Goal: Transaction & Acquisition: Purchase product/service

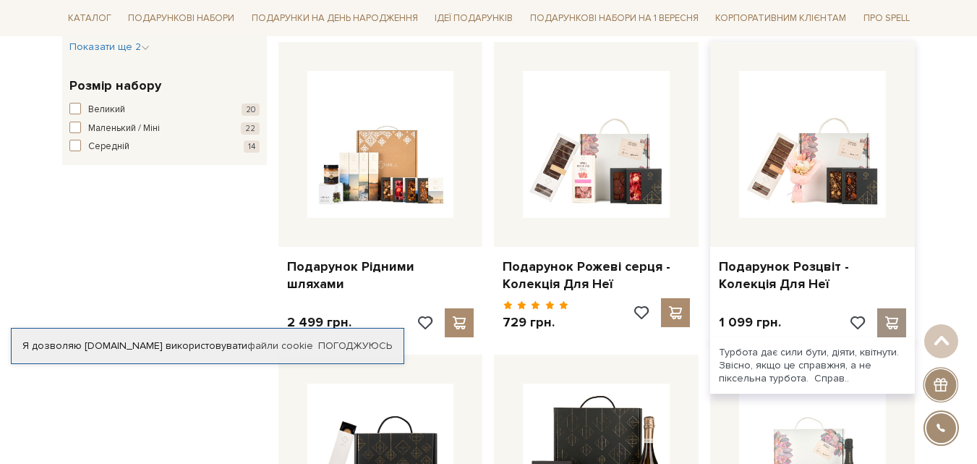
scroll to position [1157, 0]
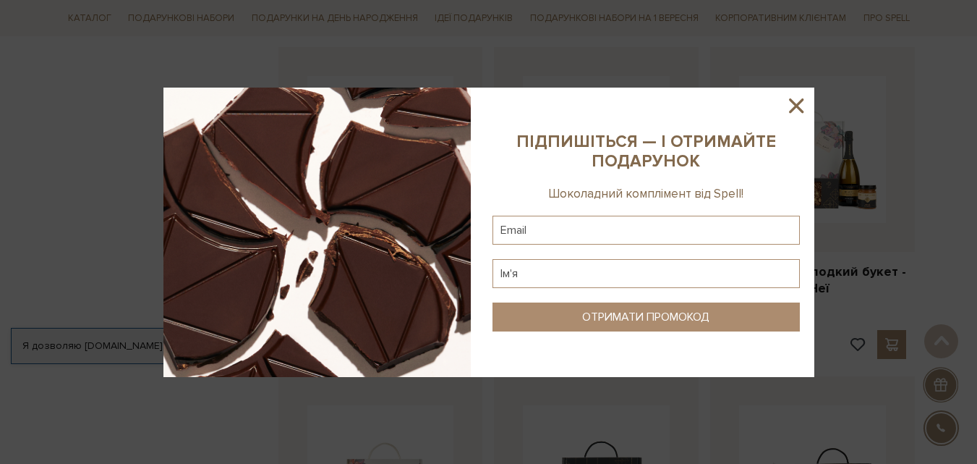
click at [802, 106] on icon at bounding box center [796, 105] width 25 height 25
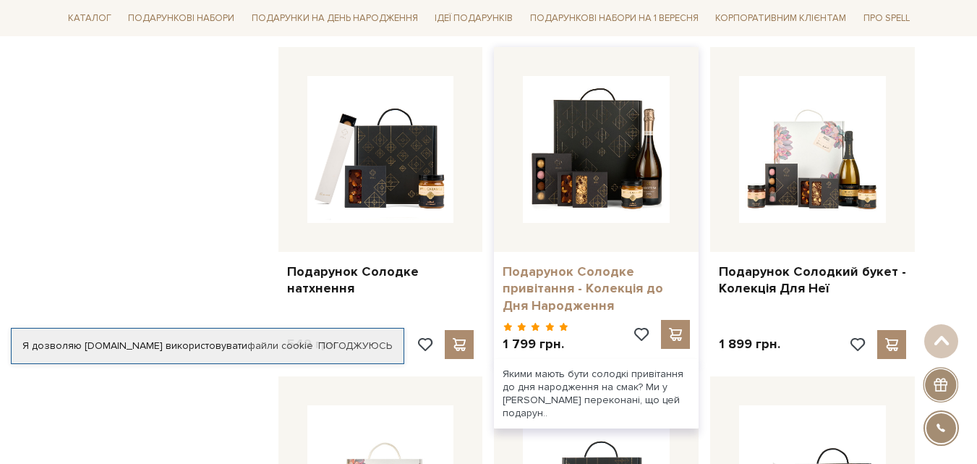
click at [574, 292] on link "Подарунок Солодке привітання - Колекція до Дня Народження" at bounding box center [596, 288] width 187 height 51
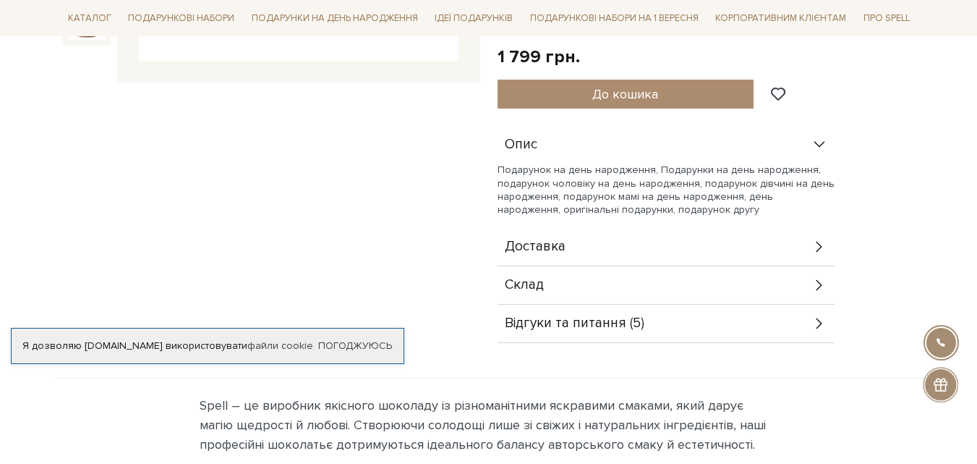
scroll to position [434, 0]
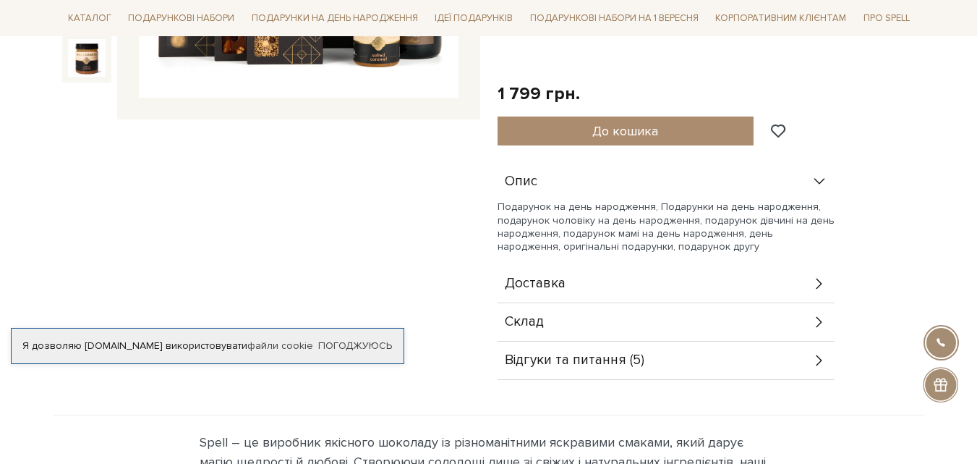
click at [814, 321] on icon at bounding box center [820, 322] width 16 height 16
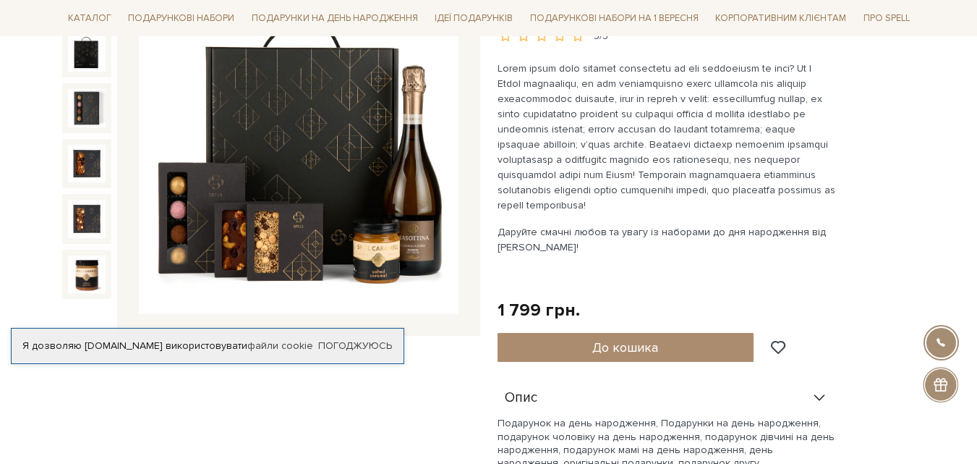
scroll to position [217, 0]
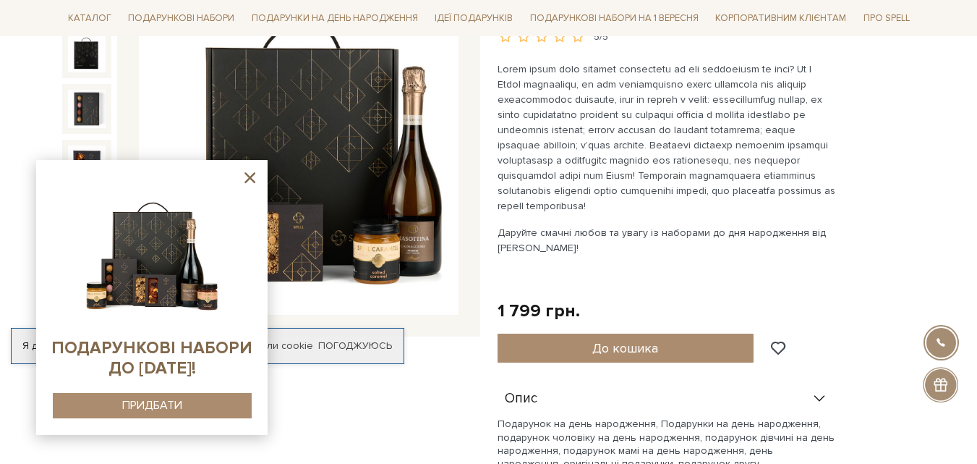
click at [248, 176] on icon at bounding box center [250, 177] width 11 height 11
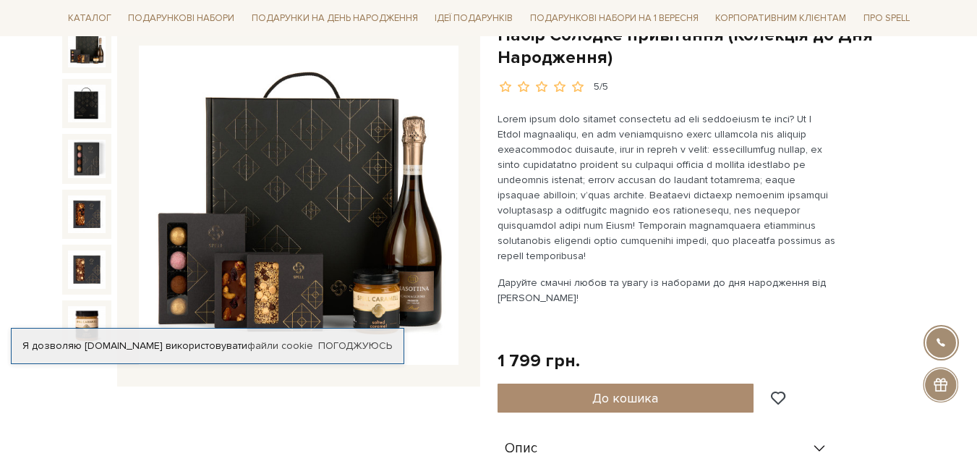
scroll to position [145, 0]
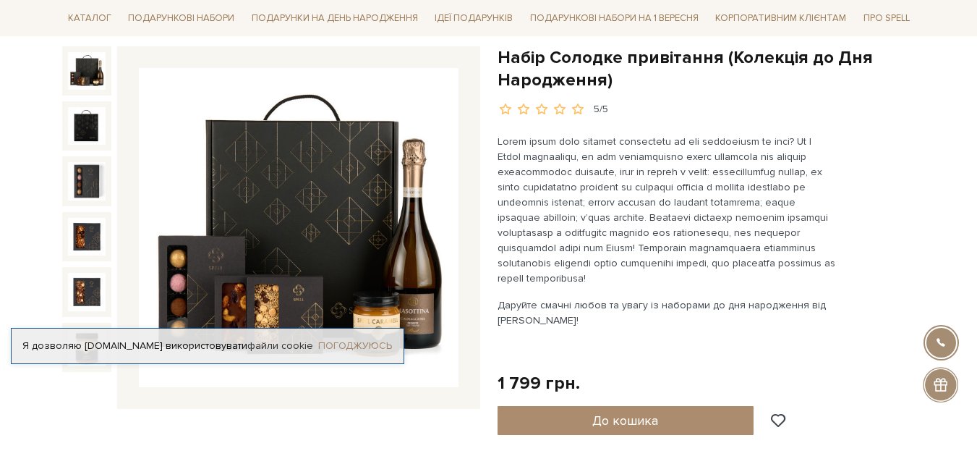
click at [361, 344] on link "Погоджуюсь" at bounding box center [355, 345] width 74 height 13
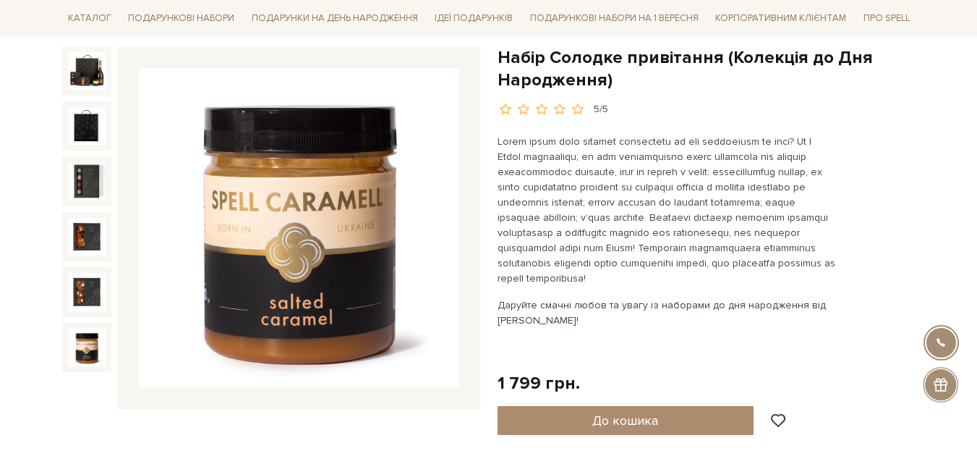
click at [93, 352] on img at bounding box center [87, 347] width 38 height 38
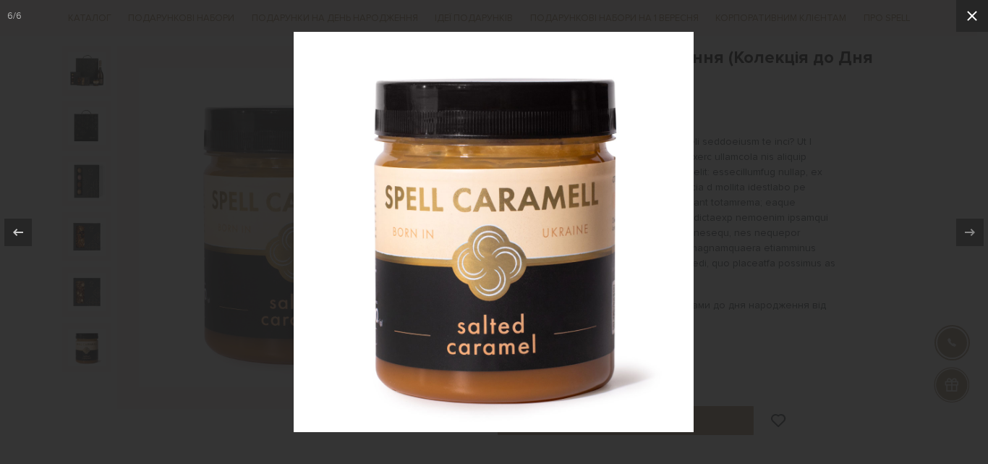
click at [977, 18] on icon at bounding box center [972, 15] width 17 height 17
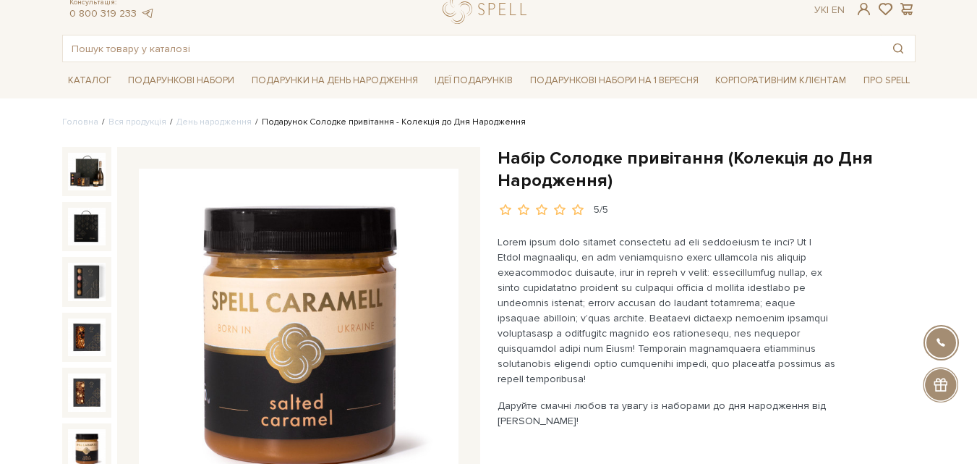
scroll to position [145, 0]
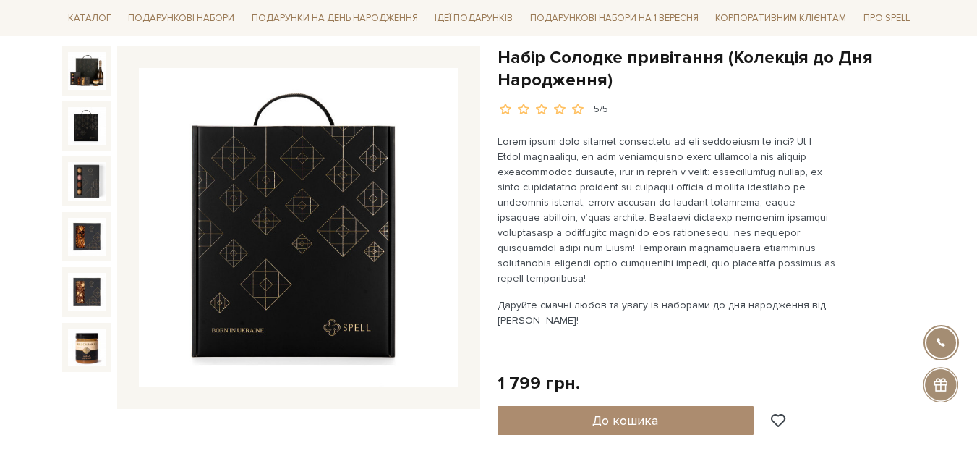
click at [82, 126] on img at bounding box center [87, 126] width 38 height 38
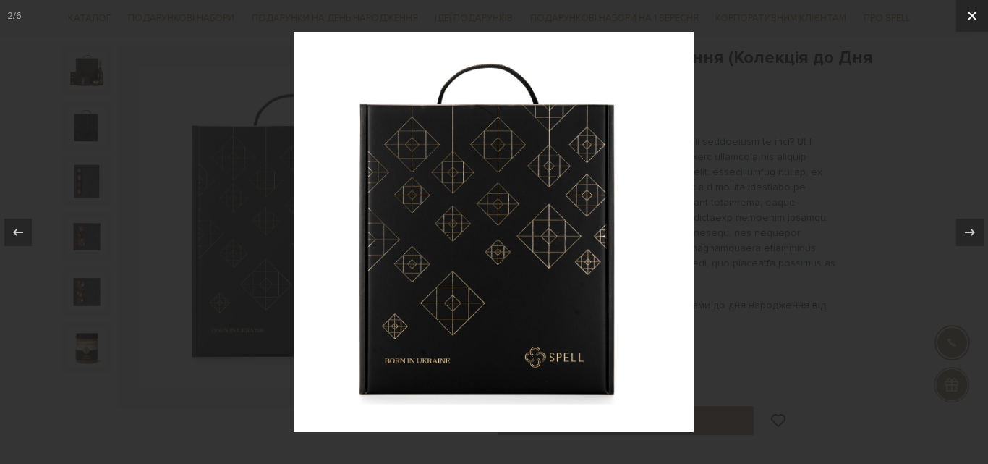
click at [973, 18] on icon at bounding box center [972, 15] width 17 height 17
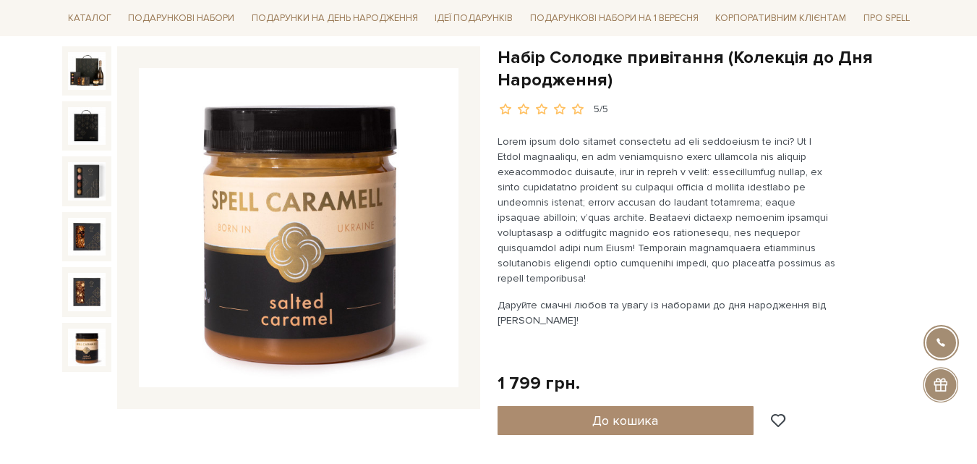
click at [93, 346] on img at bounding box center [87, 347] width 38 height 38
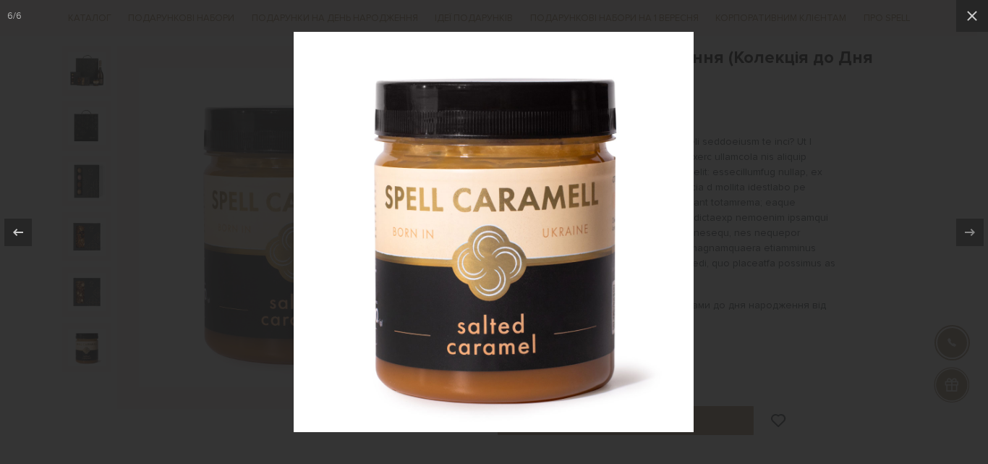
click at [191, 386] on div at bounding box center [494, 232] width 988 height 464
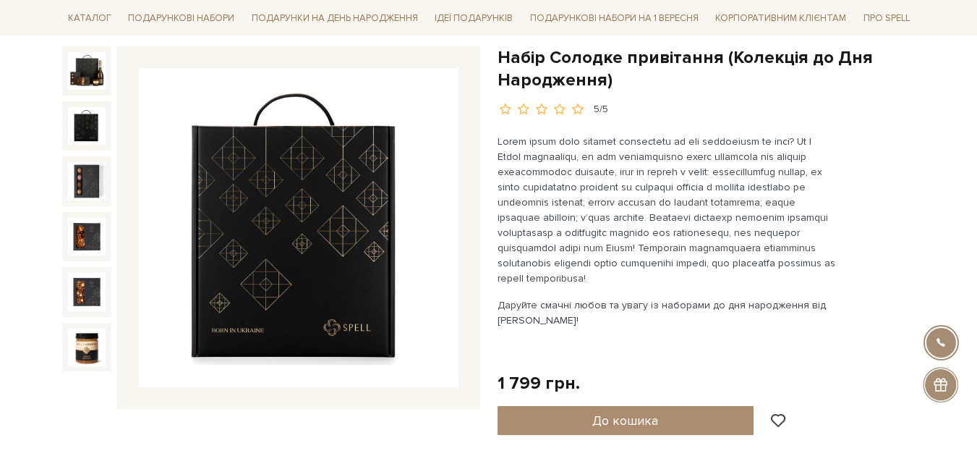
click at [86, 127] on img at bounding box center [87, 126] width 38 height 38
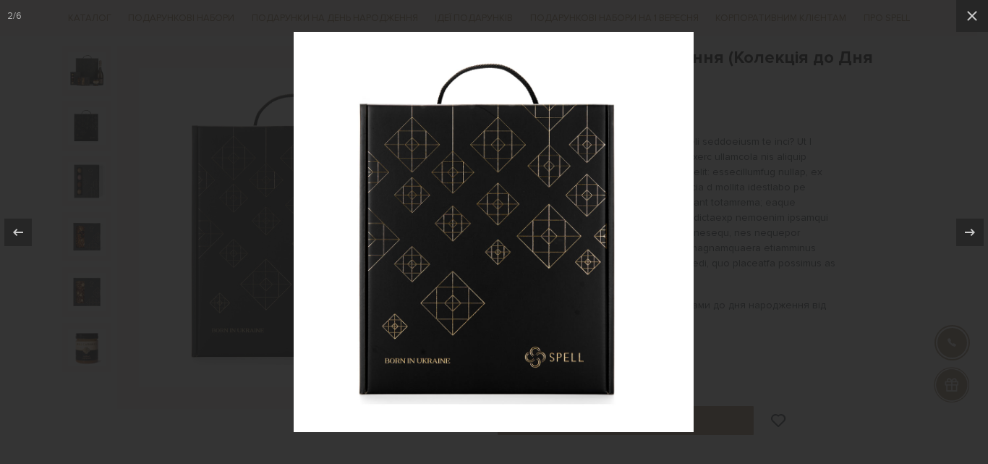
drag, startPoint x: 979, startPoint y: 17, endPoint x: 838, endPoint y: 33, distance: 142.6
click at [977, 18] on icon at bounding box center [972, 15] width 17 height 17
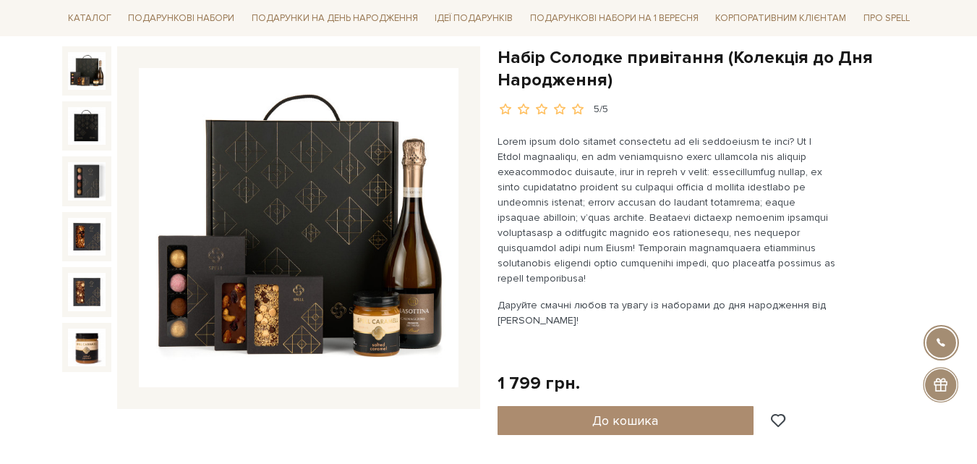
click at [82, 67] on img at bounding box center [87, 71] width 38 height 38
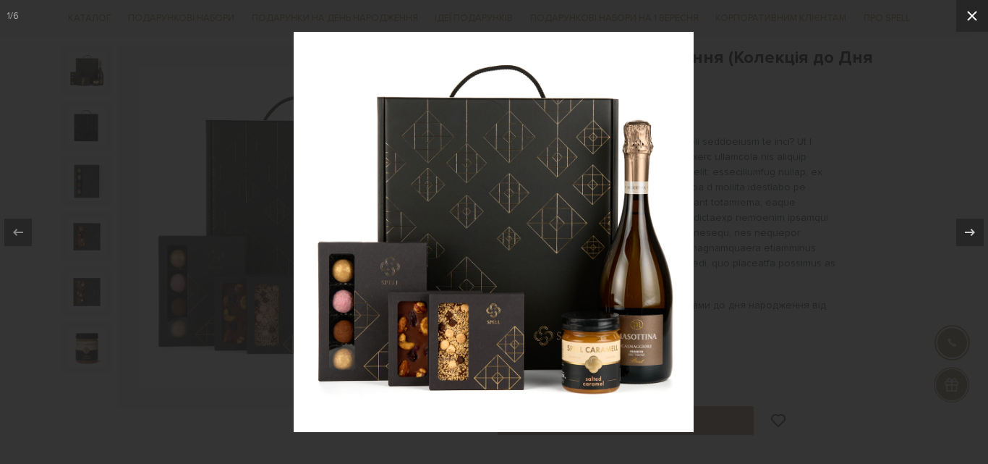
click at [972, 12] on icon at bounding box center [972, 15] width 17 height 17
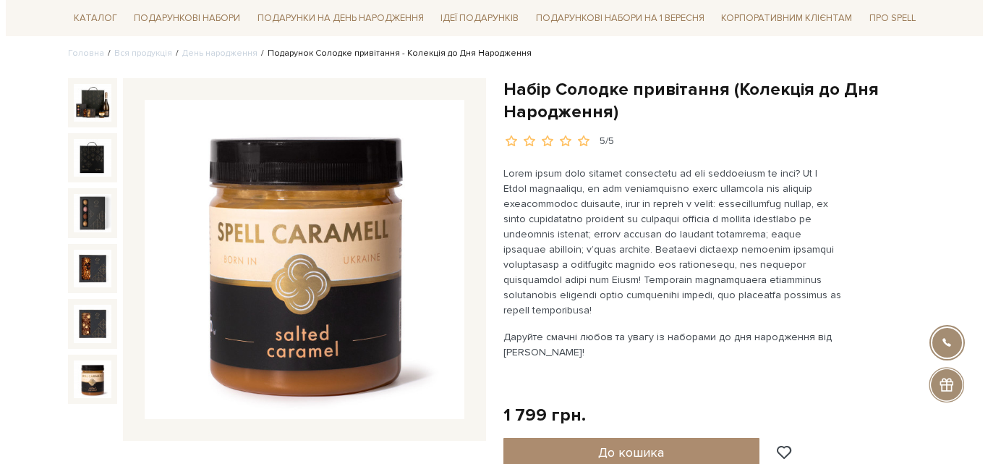
scroll to position [145, 0]
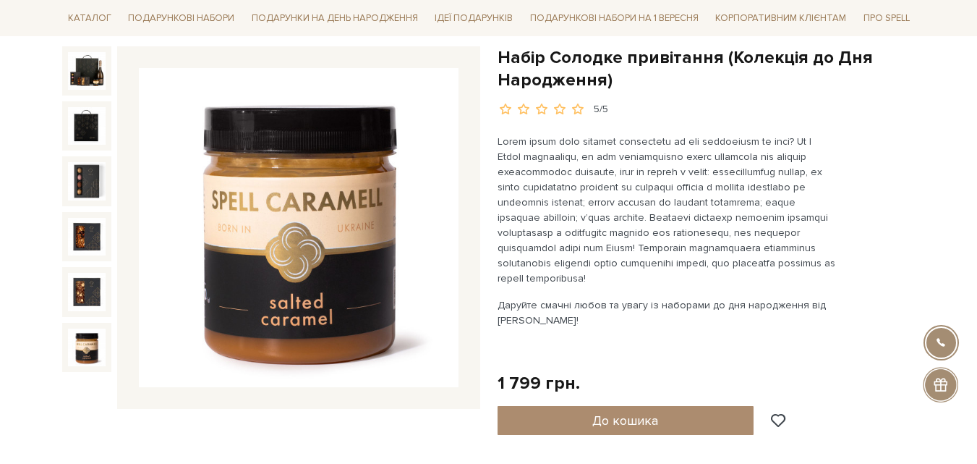
click at [92, 349] on img at bounding box center [87, 347] width 38 height 38
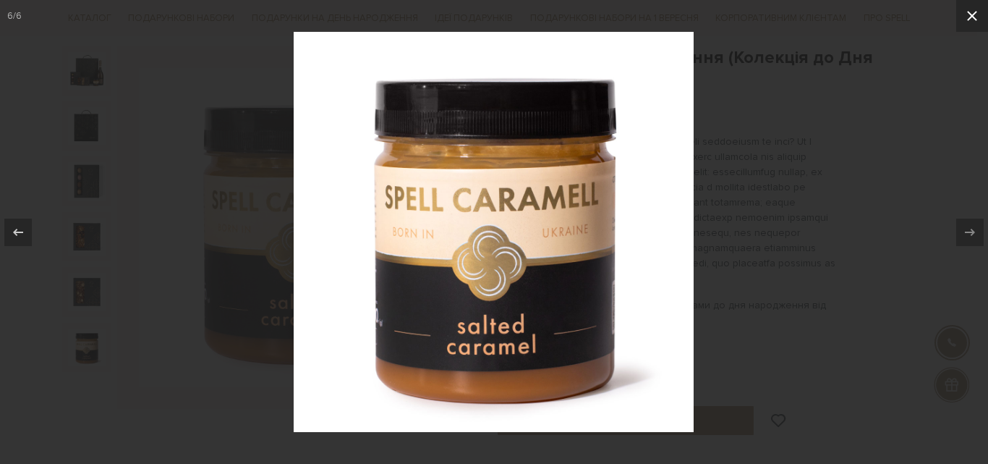
click at [976, 19] on icon at bounding box center [972, 15] width 17 height 17
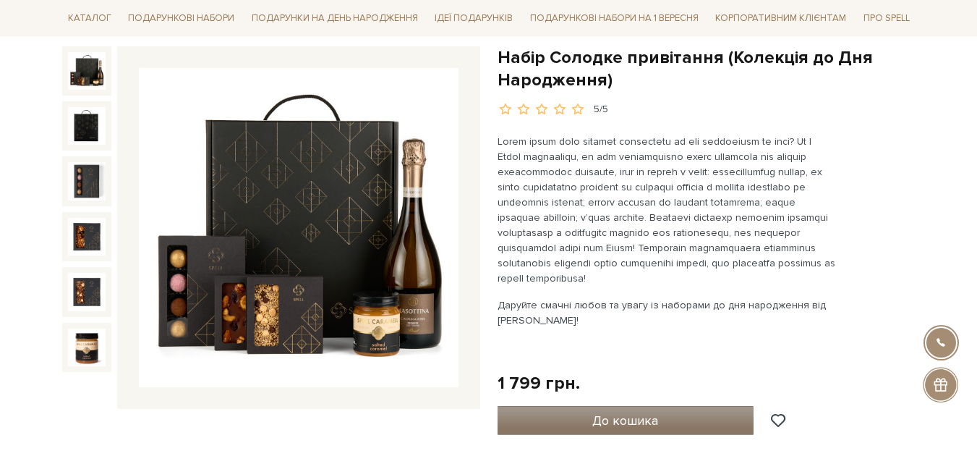
click at [622, 424] on span "До кошика" at bounding box center [625, 420] width 66 height 16
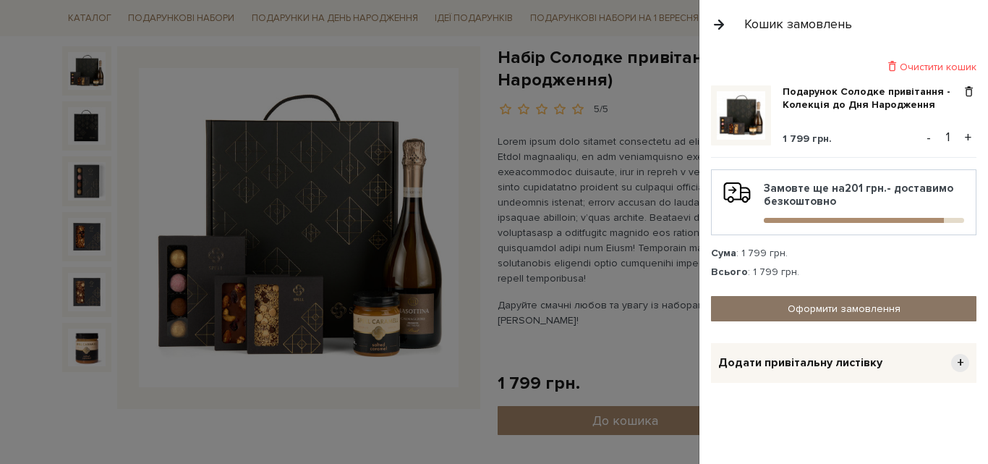
click at [872, 310] on link "Оформити замовлення" at bounding box center [843, 308] width 265 height 25
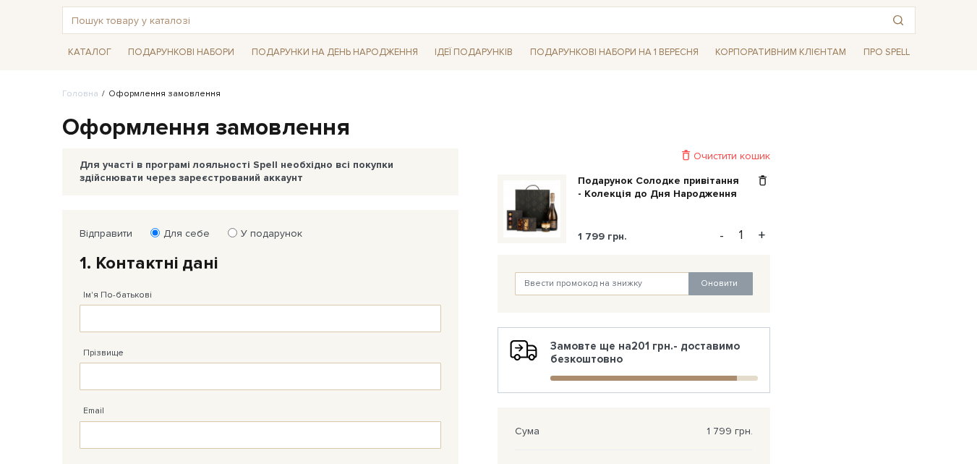
scroll to position [72, 0]
click at [145, 312] on input "Ім'я По-батькові" at bounding box center [261, 318] width 362 height 27
type input "Наталія"
type input "Пушенко"
type input "nataliia.pushenko@havasengage.com.ua"
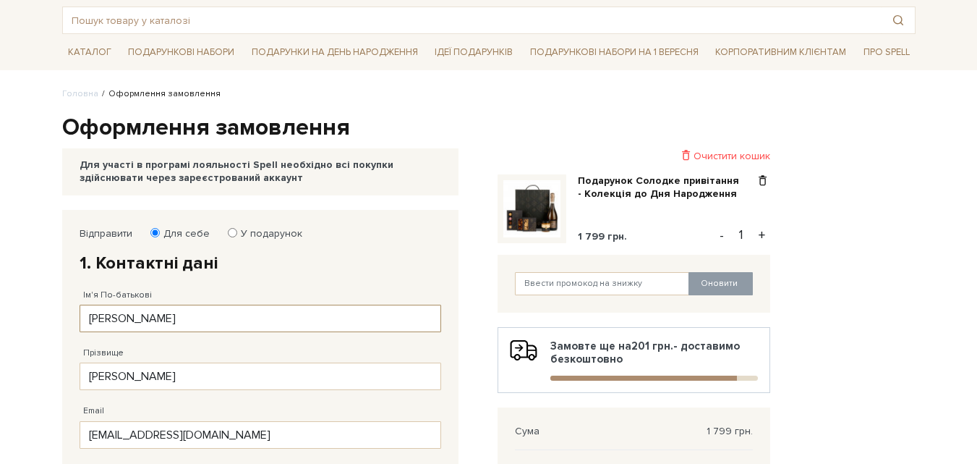
type input "38 (067) 454 66 00"
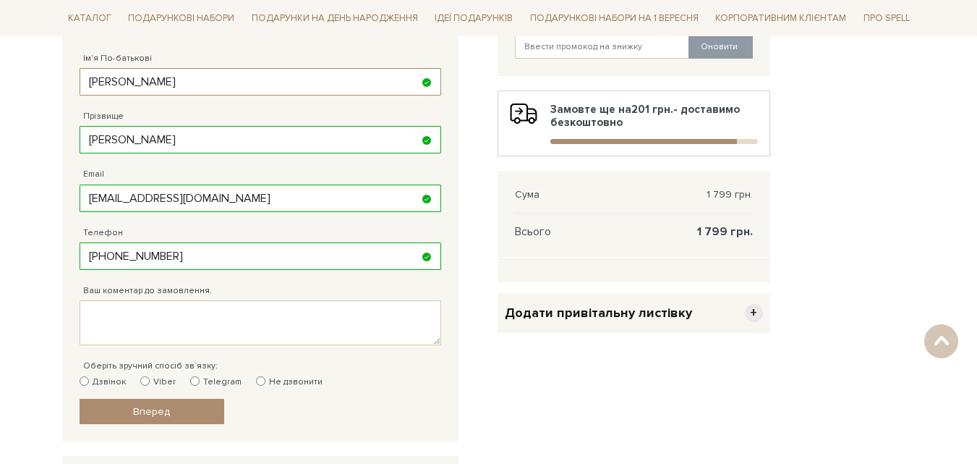
scroll to position [333, 0]
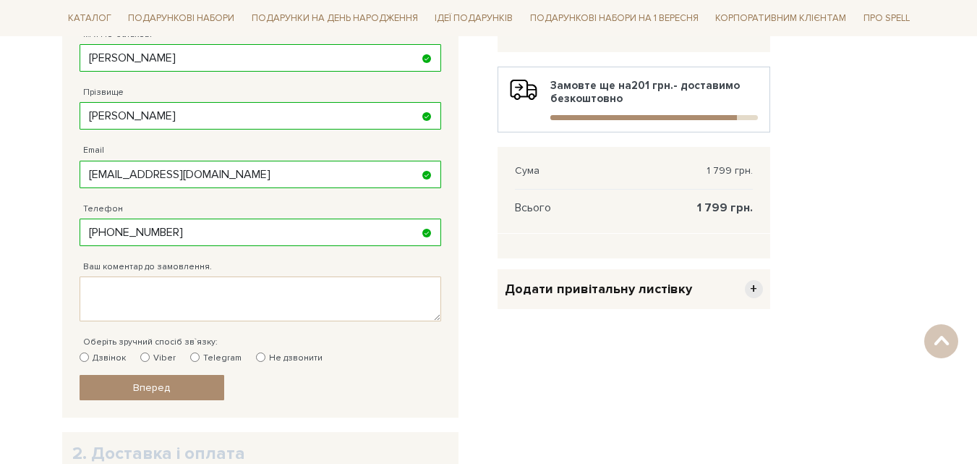
click at [190, 357] on input "Telegram" at bounding box center [194, 356] width 9 height 9
radio input "true"
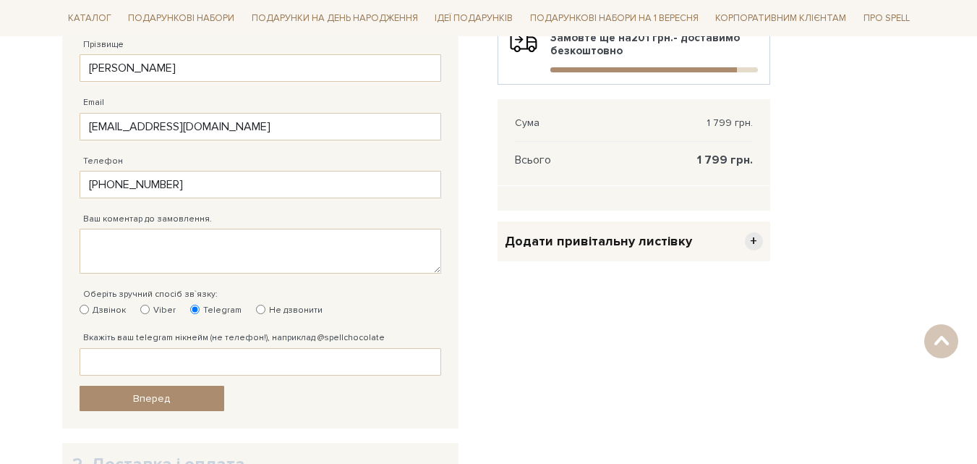
scroll to position [405, 0]
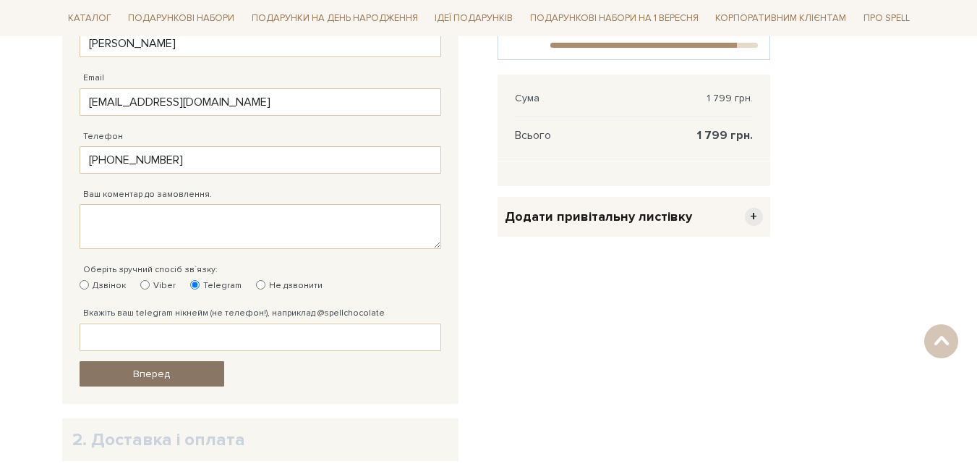
click at [138, 377] on span "Вперед" at bounding box center [151, 373] width 37 height 12
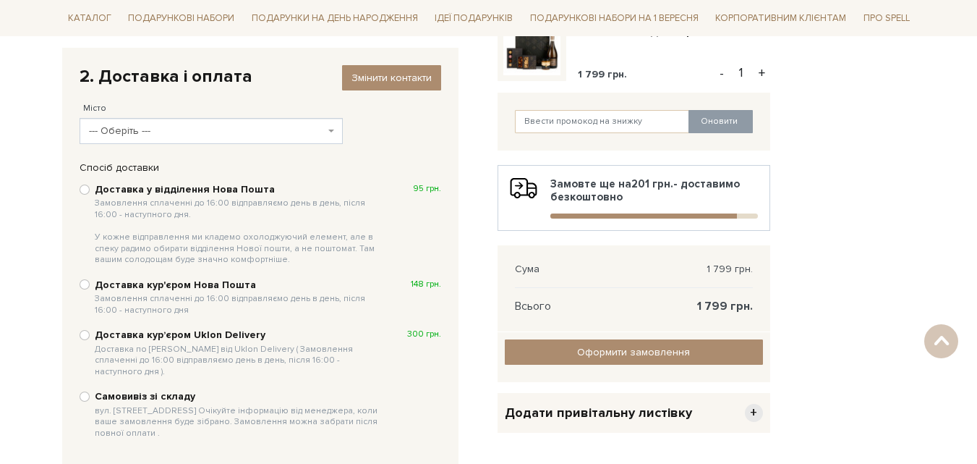
scroll to position [210, 0]
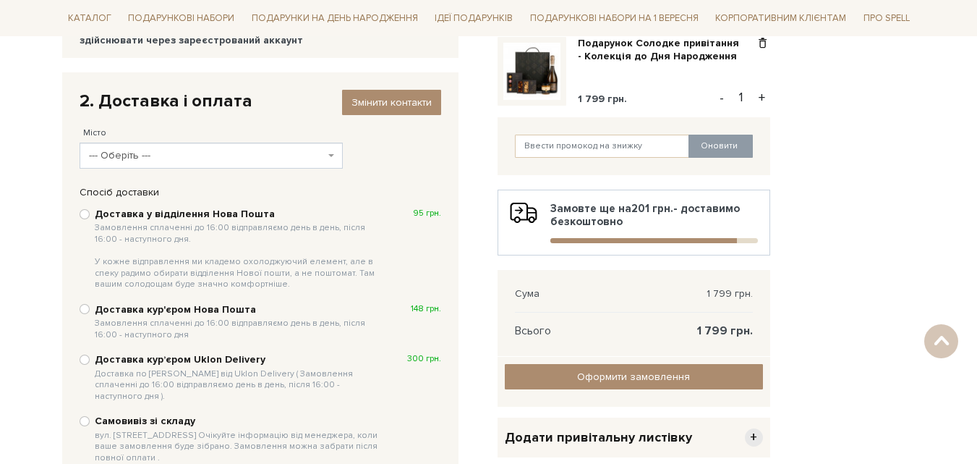
click at [200, 164] on span "--- Оберіть ---" at bounding box center [212, 156] width 264 height 26
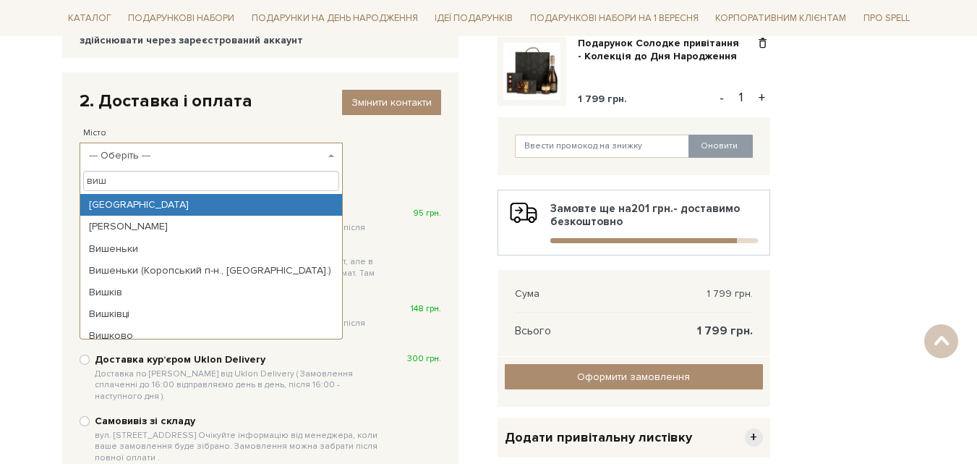
type input "виш"
select select "Вишгород"
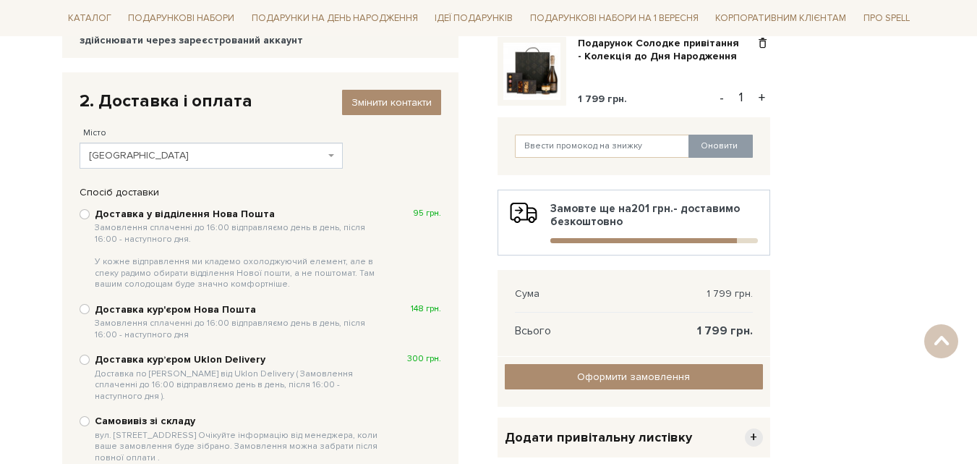
scroll to position [282, 0]
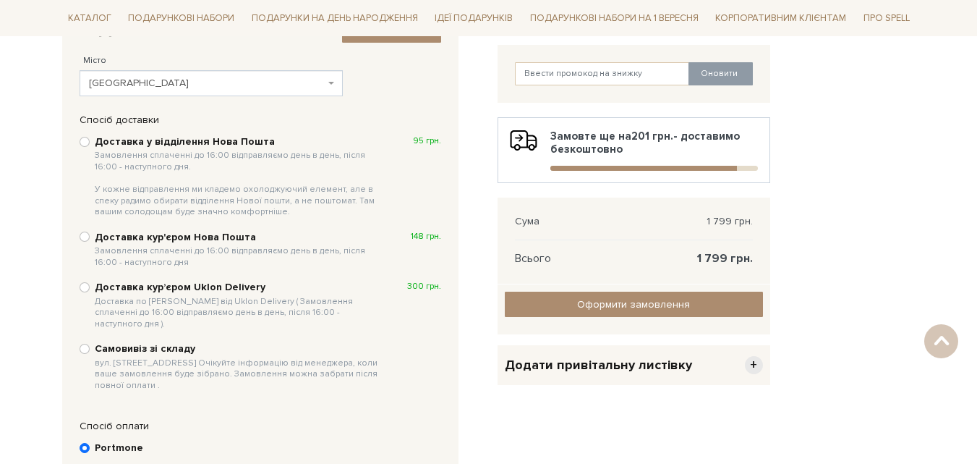
click at [93, 135] on div "Доставка у відділення Нова Пошта Замовлення сплаченні до 16:00 відправляємо ден…" at bounding box center [261, 176] width 362 height 85
click at [87, 143] on input "Доставка у відділення Нова Пошта Замовлення сплаченні до 16:00 відправляємо ден…" at bounding box center [85, 142] width 10 height 10
radio input "true"
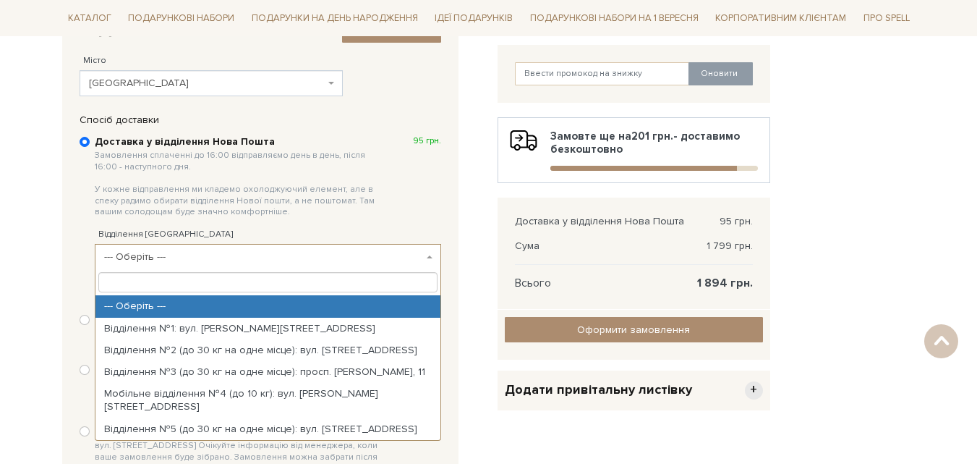
click at [134, 255] on span "--- Оберіть ---" at bounding box center [263, 257] width 319 height 14
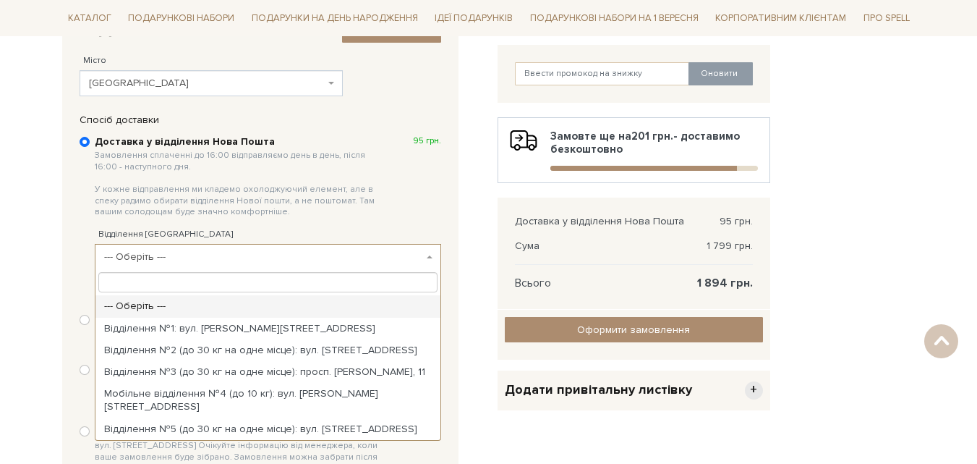
select select "Відділення №6 (до 30 кг): вул. Симоненка Василя, 3-Б"
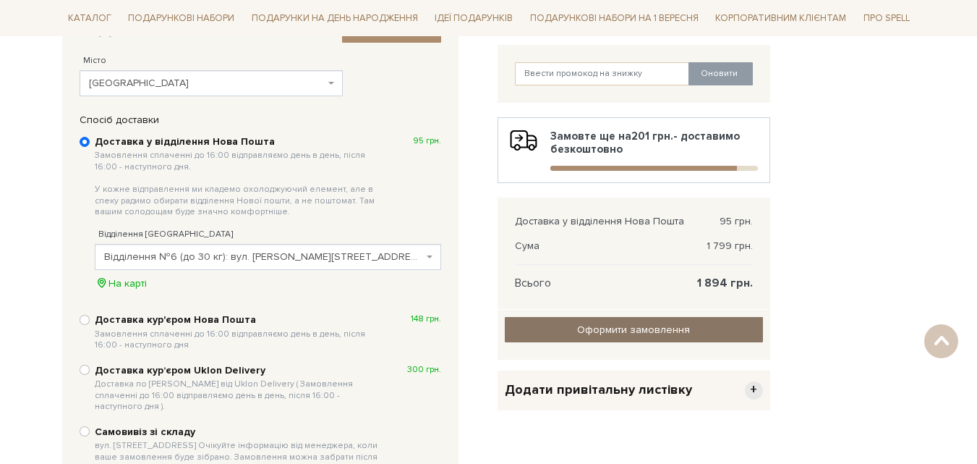
click at [638, 334] on input "Оформити замовлення" at bounding box center [634, 329] width 258 height 25
